Goal: Entertainment & Leisure: Browse casually

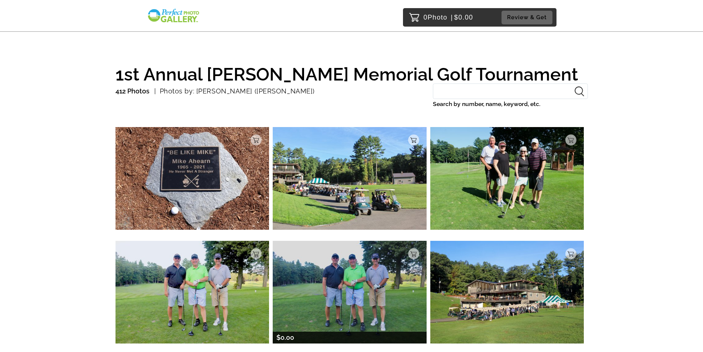
click at [326, 270] on img at bounding box center [350, 292] width 154 height 102
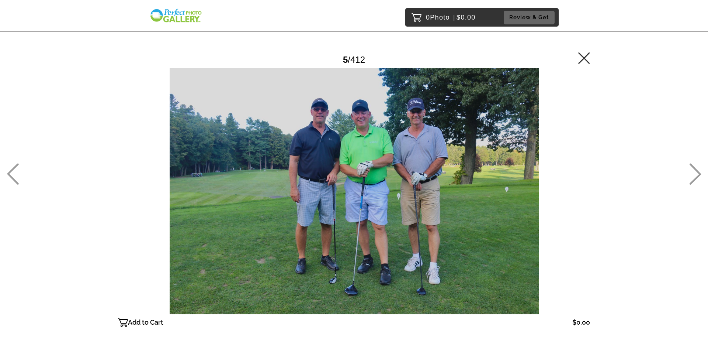
click at [695, 173] on icon at bounding box center [695, 173] width 12 height 21
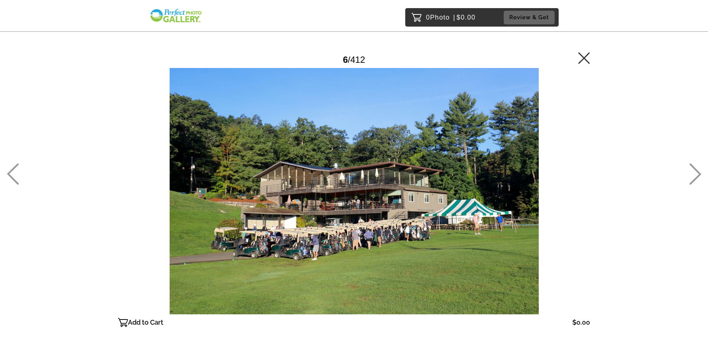
click at [693, 173] on icon at bounding box center [695, 173] width 12 height 21
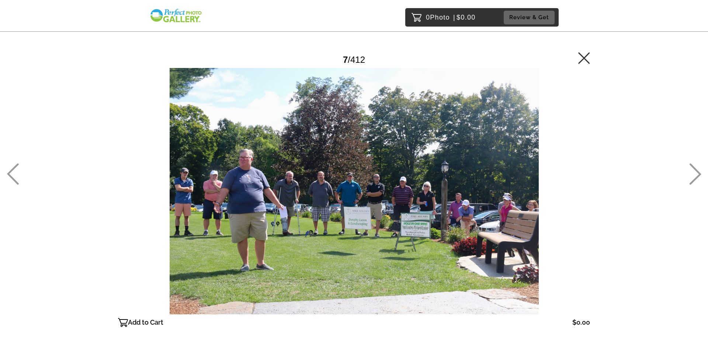
click at [14, 178] on icon at bounding box center [13, 173] width 12 height 21
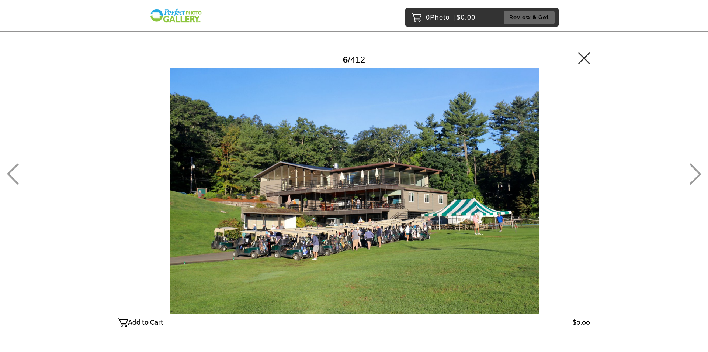
click at [697, 175] on icon at bounding box center [695, 173] width 12 height 21
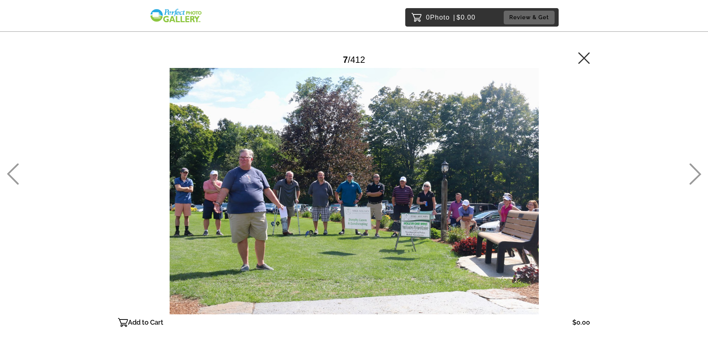
click at [697, 175] on icon at bounding box center [695, 173] width 12 height 21
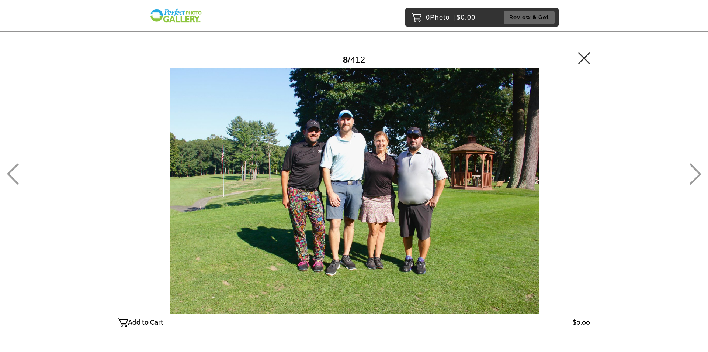
click at [697, 175] on icon at bounding box center [695, 173] width 12 height 21
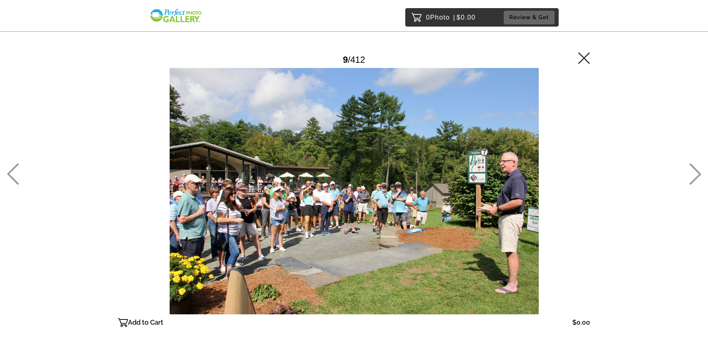
click at [697, 175] on icon at bounding box center [695, 173] width 12 height 21
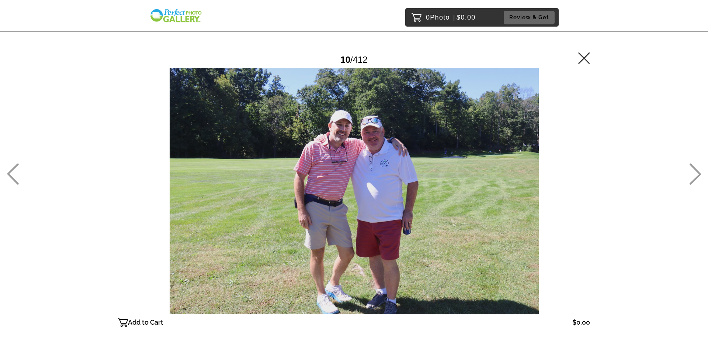
click at [14, 177] on icon at bounding box center [13, 173] width 12 height 21
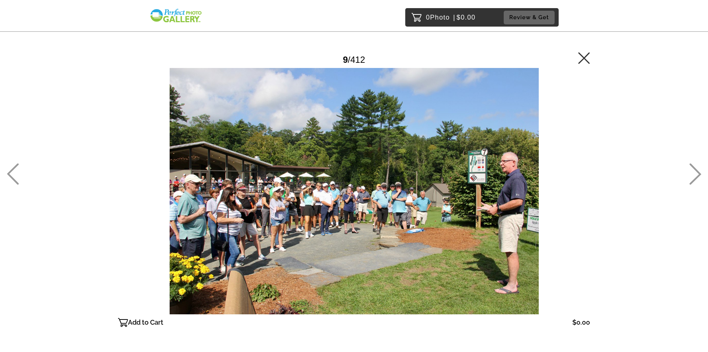
click at [693, 173] on icon at bounding box center [695, 173] width 12 height 21
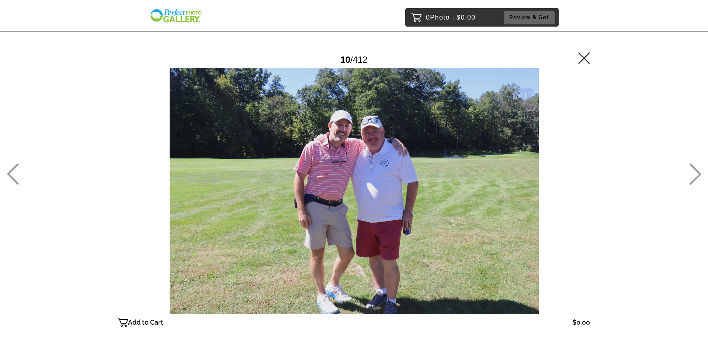
click at [693, 173] on icon at bounding box center [695, 173] width 12 height 21
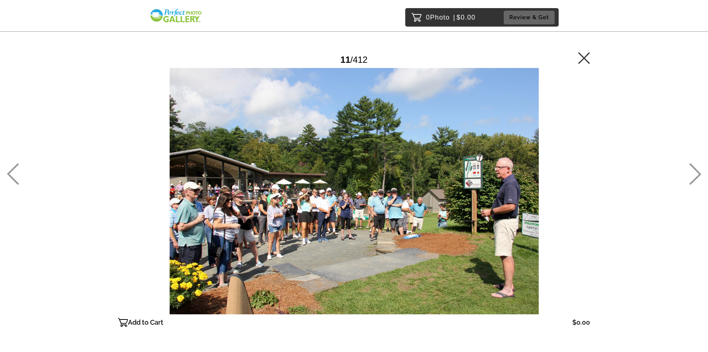
click at [18, 170] on icon at bounding box center [13, 173] width 12 height 21
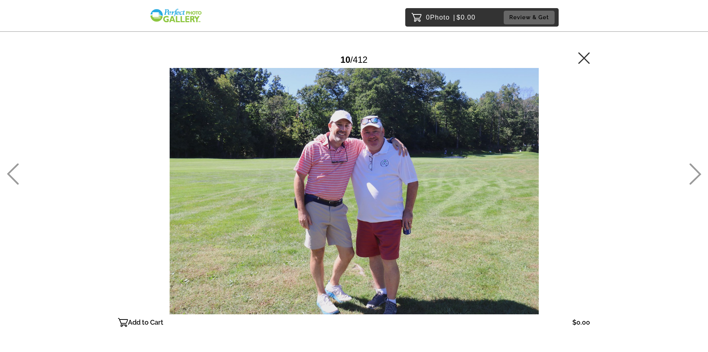
click at [691, 179] on icon at bounding box center [695, 173] width 12 height 21
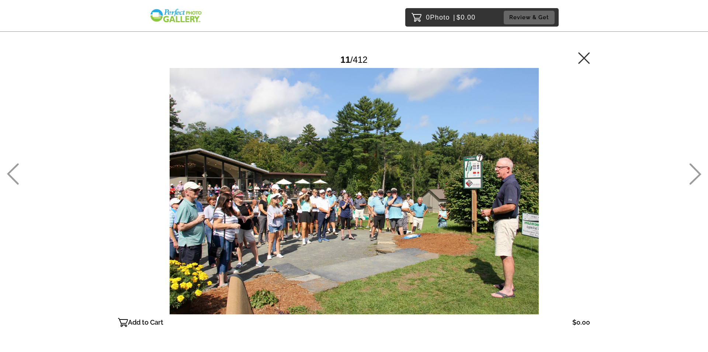
click at [691, 178] on icon at bounding box center [695, 173] width 12 height 21
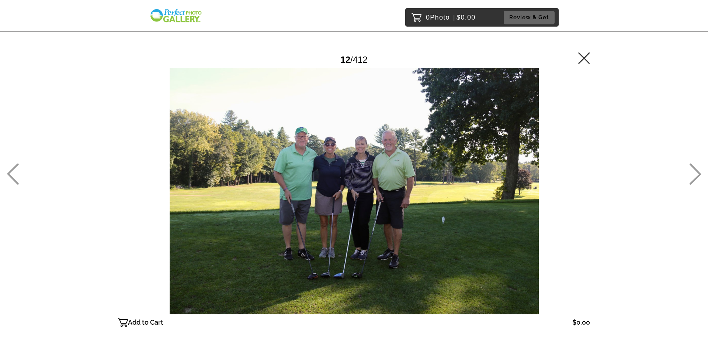
click at [691, 178] on icon at bounding box center [695, 173] width 12 height 21
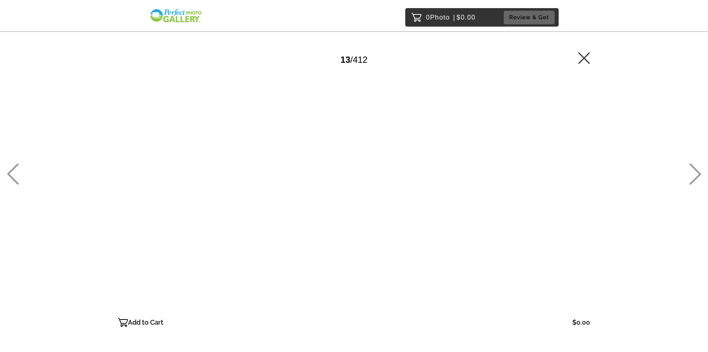
click at [691, 178] on icon at bounding box center [695, 173] width 12 height 21
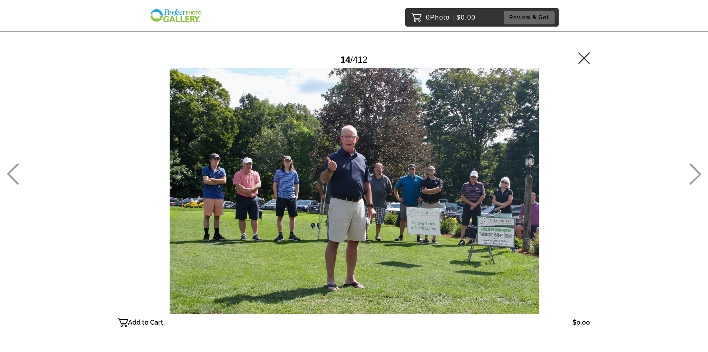
click at [13, 170] on icon at bounding box center [13, 173] width 12 height 21
